Goal: Information Seeking & Learning: Learn about a topic

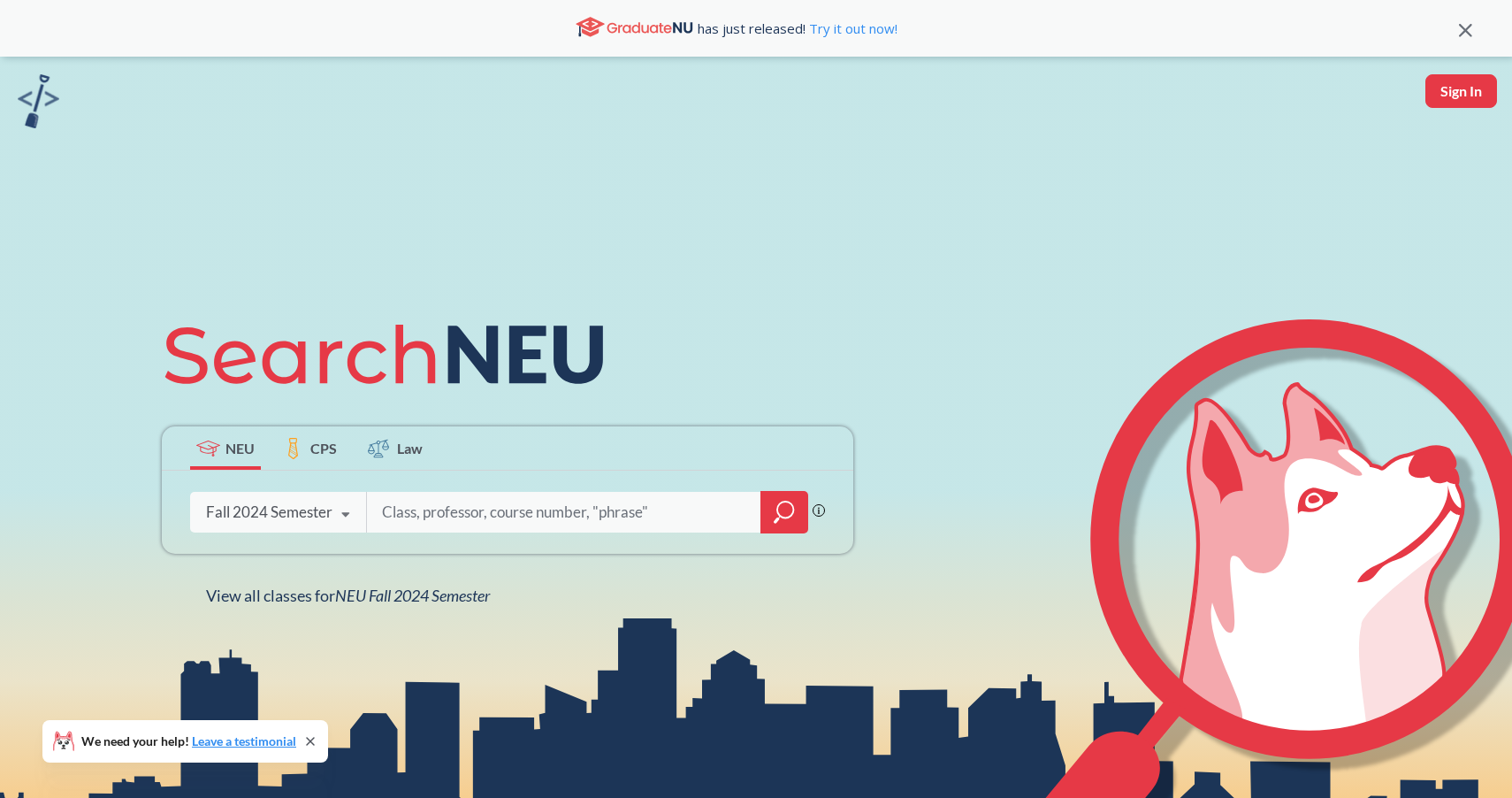
click at [343, 520] on icon at bounding box center [345, 514] width 33 height 50
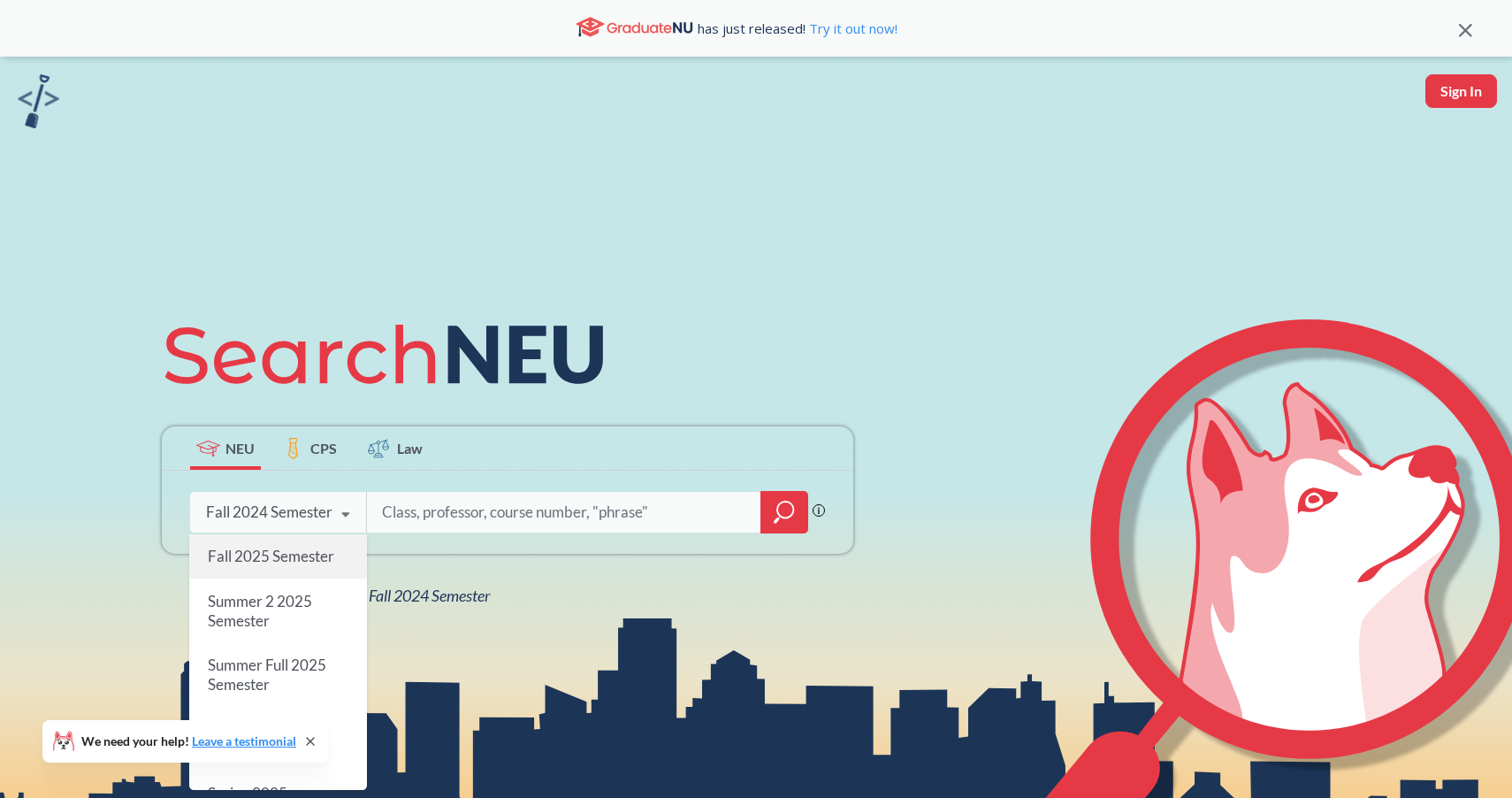
click at [298, 566] on div "Fall 2025 Semester" at bounding box center [278, 556] width 178 height 44
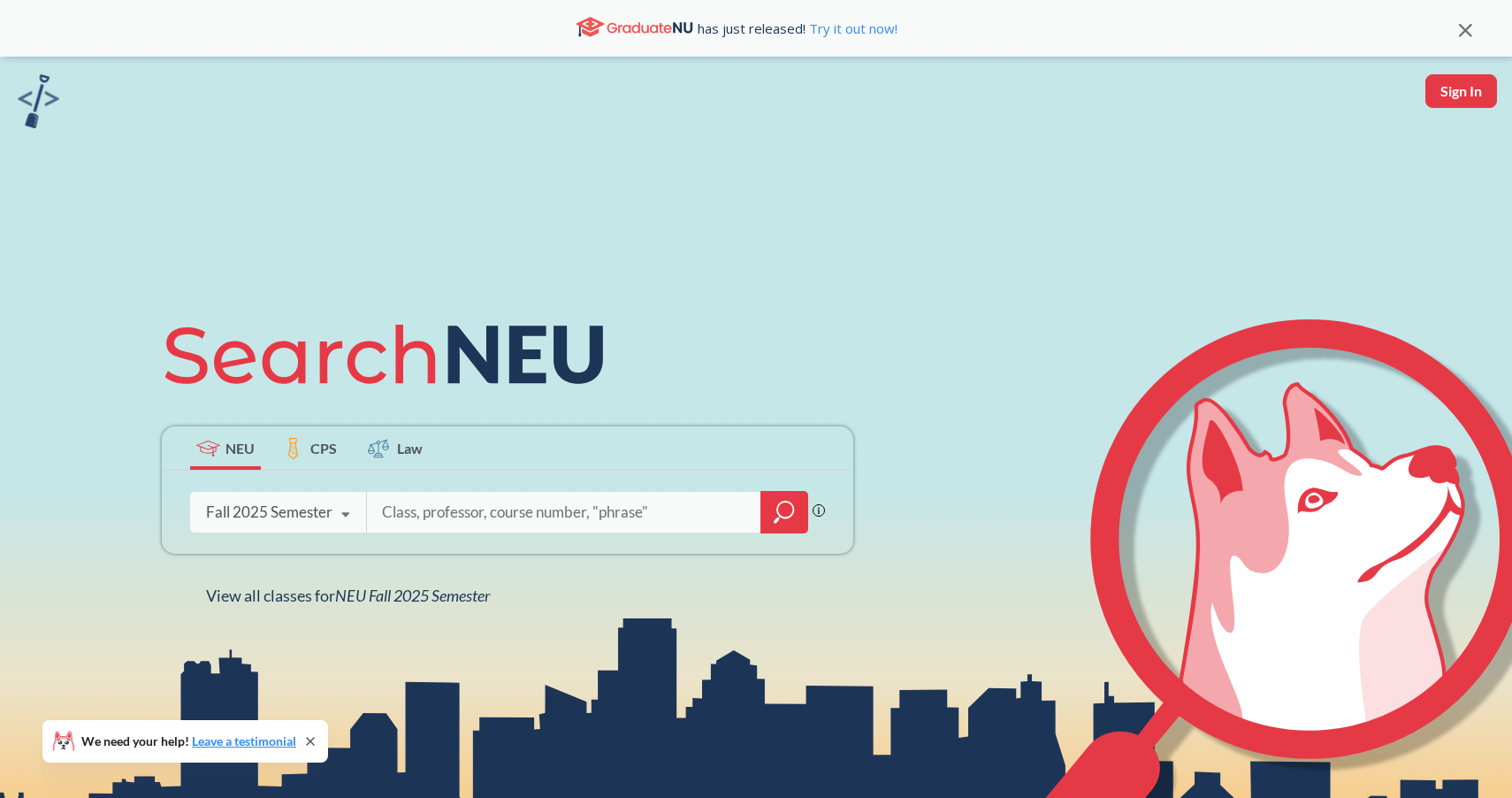
click at [460, 515] on input "search" at bounding box center [564, 512] width 368 height 37
type input "cs 5200"
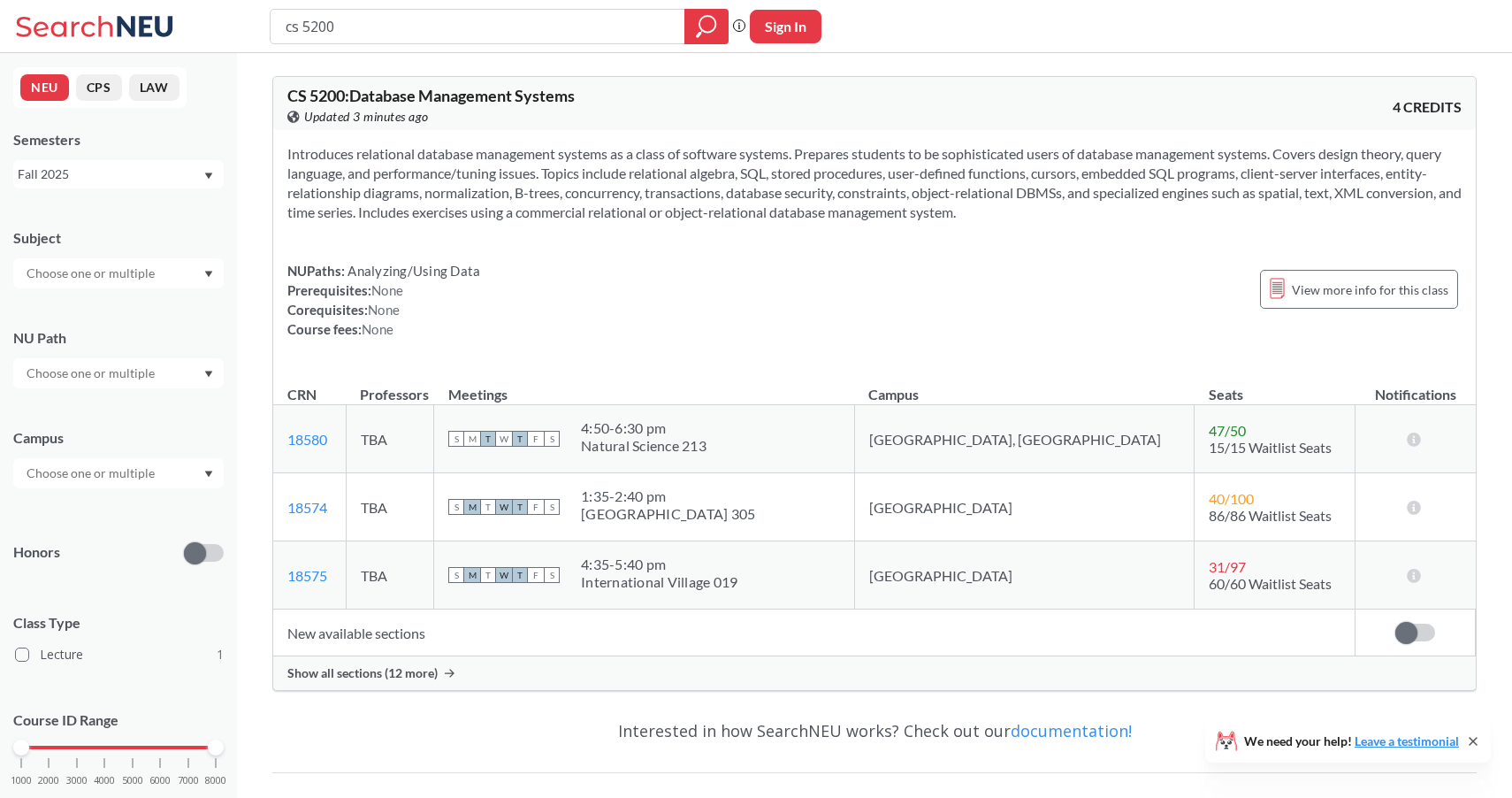
click at [407, 671] on span "Show all sections (12 more)" at bounding box center [363, 673] width 150 height 16
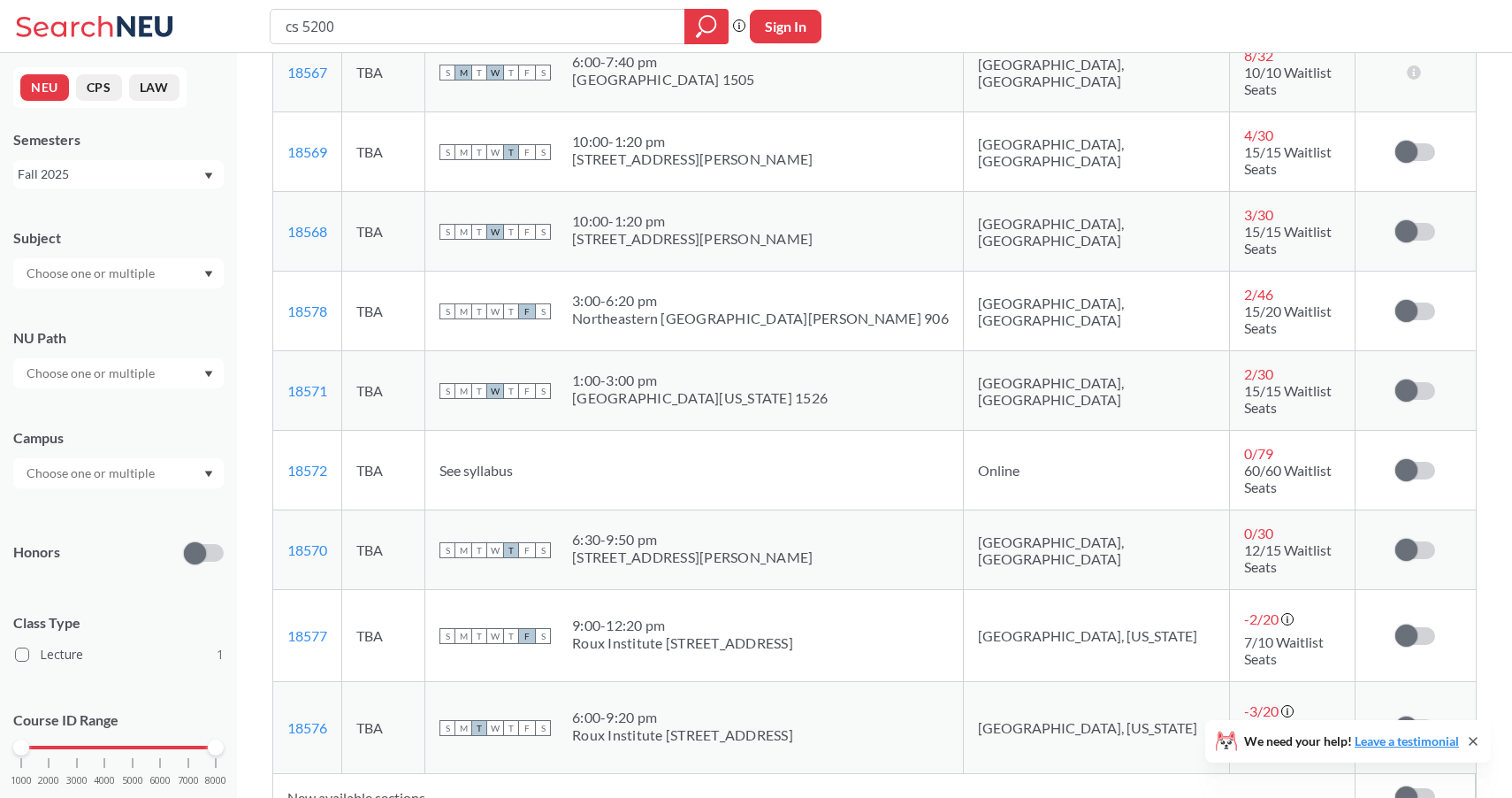
scroll to position [895, 0]
